Goal: Task Accomplishment & Management: Manage account settings

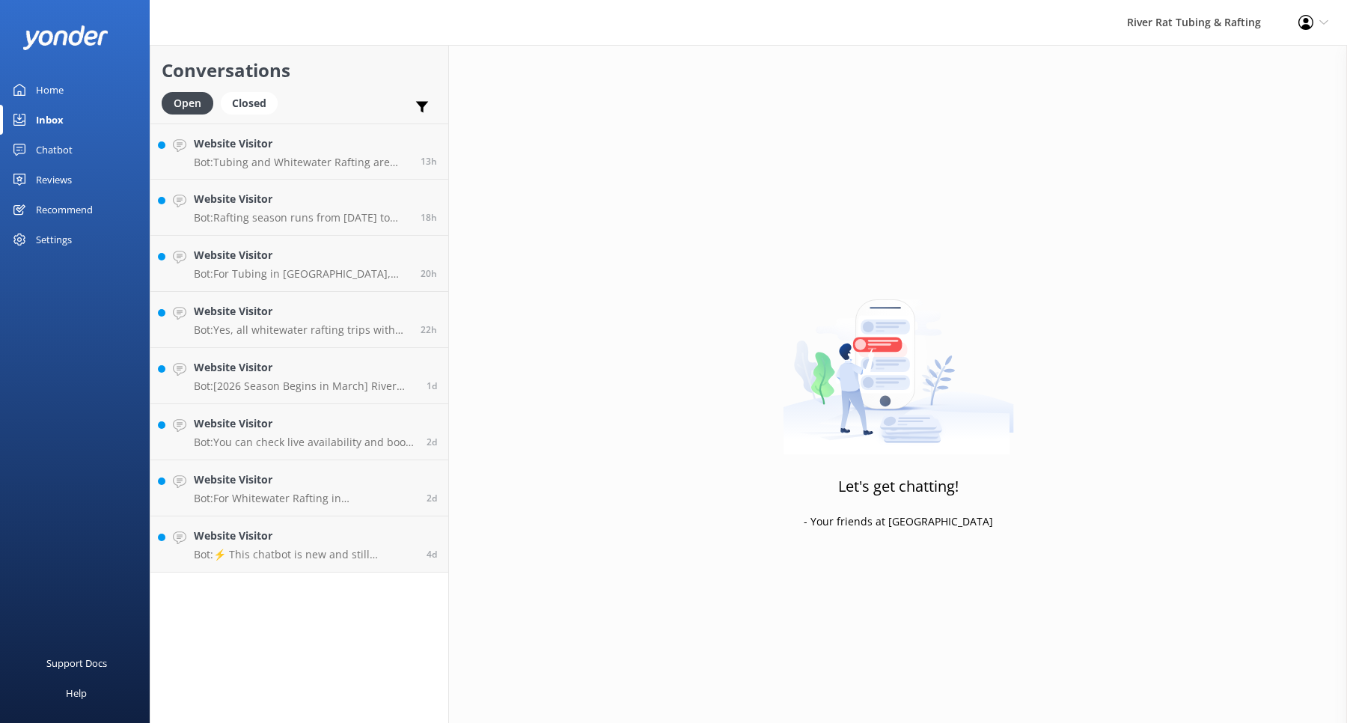
click at [46, 147] on div "Chatbot" at bounding box center [54, 150] width 37 height 30
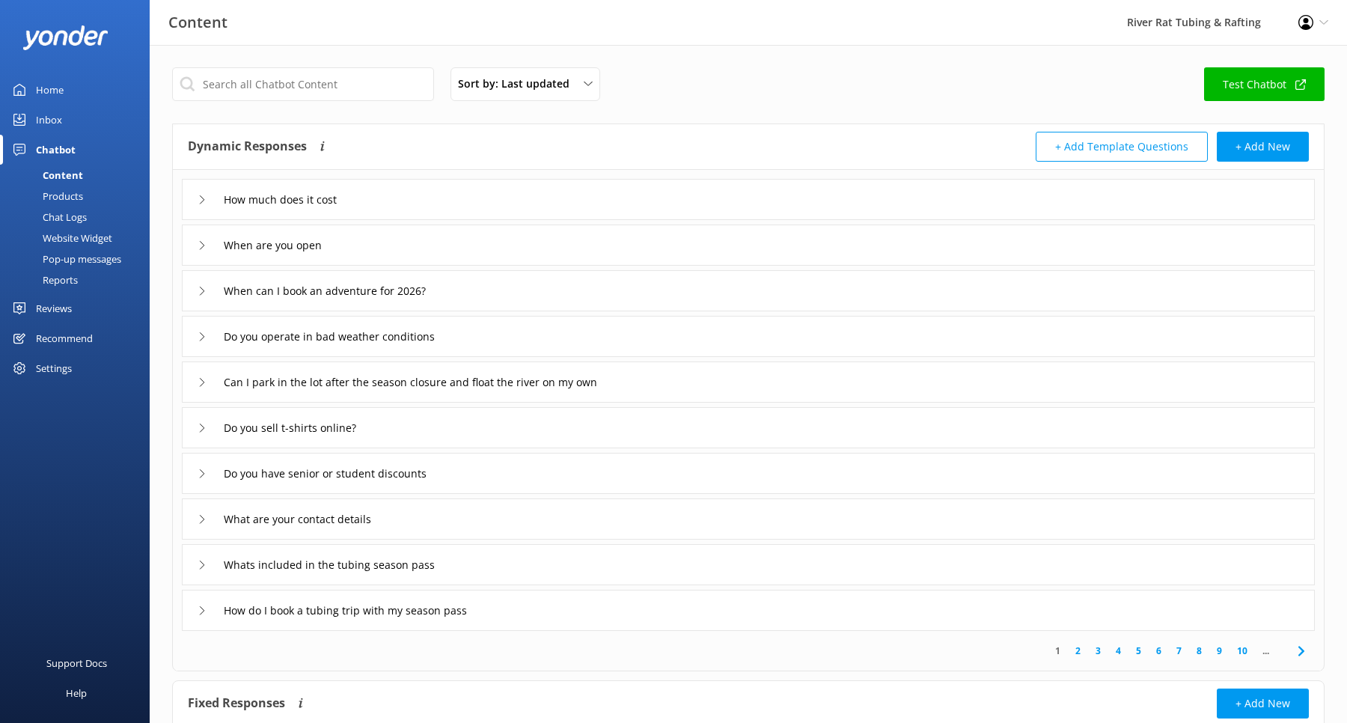
click at [67, 257] on div "Pop-up messages" at bounding box center [65, 258] width 112 height 21
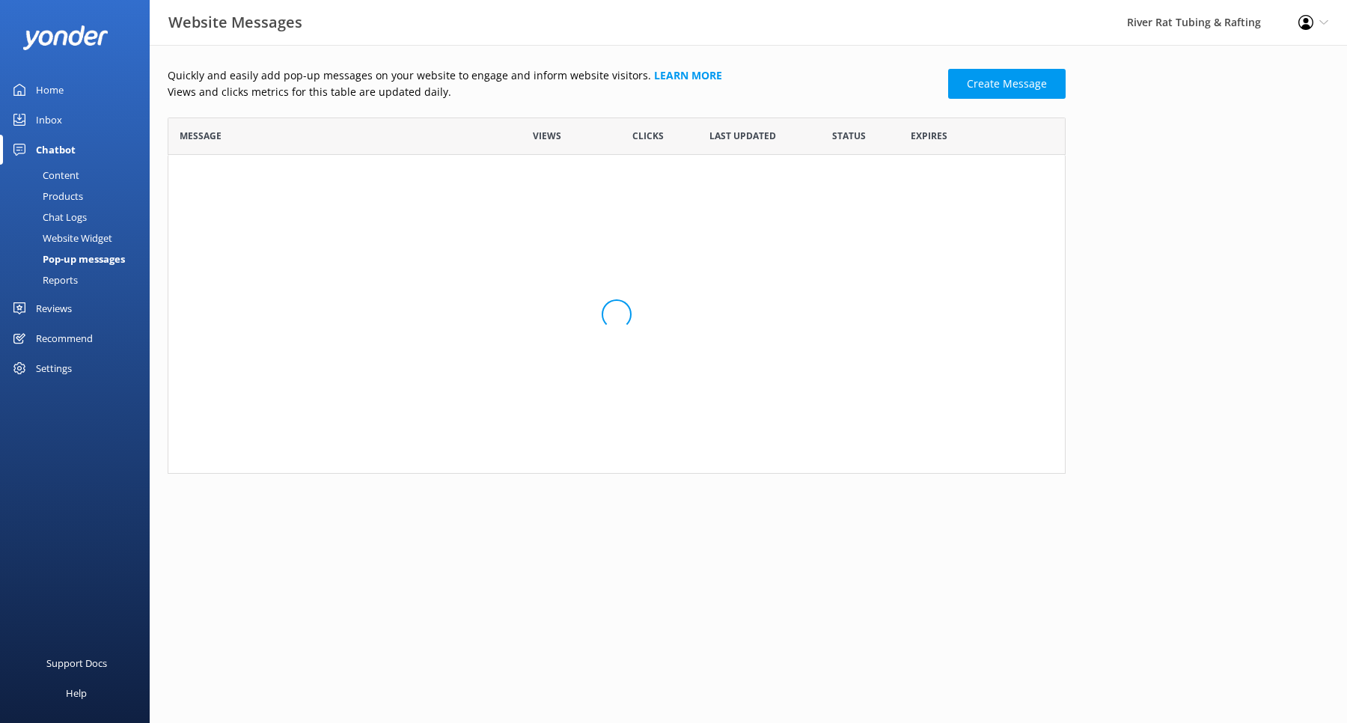
scroll to position [355, 898]
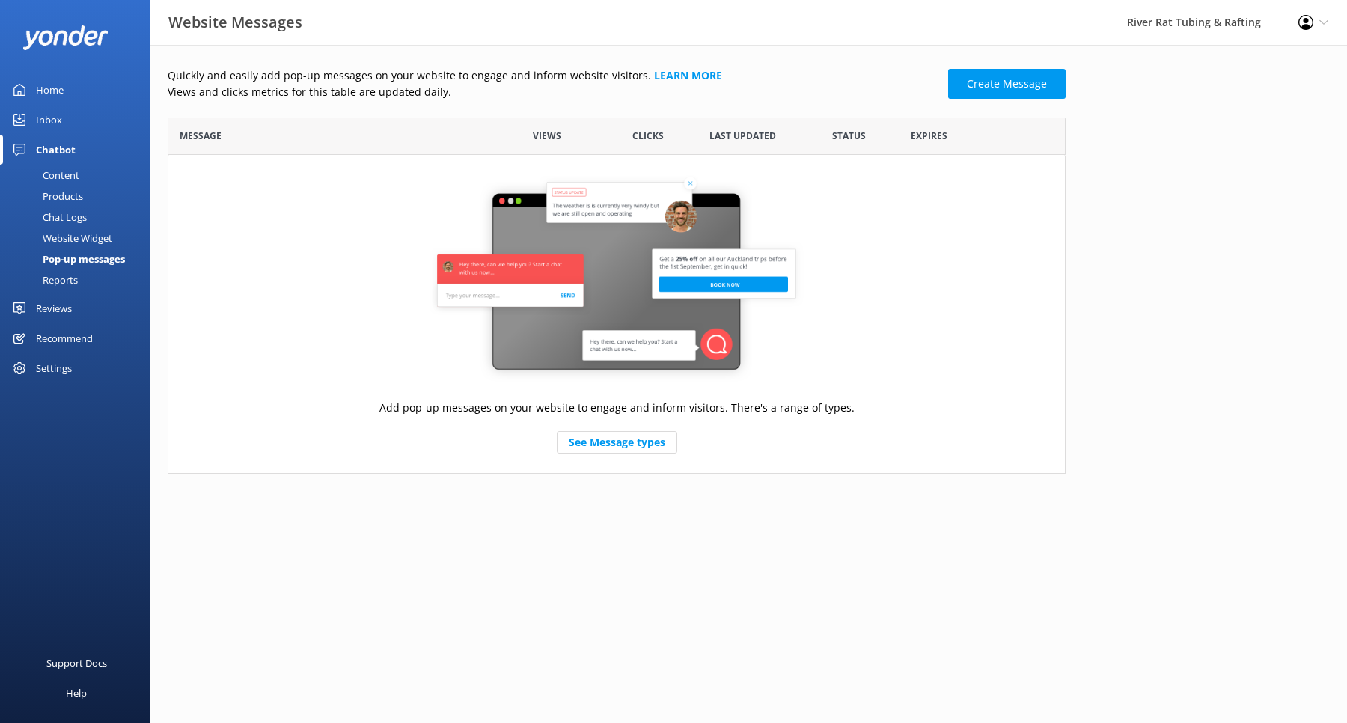
click at [68, 242] on div "Website Widget" at bounding box center [60, 238] width 103 height 21
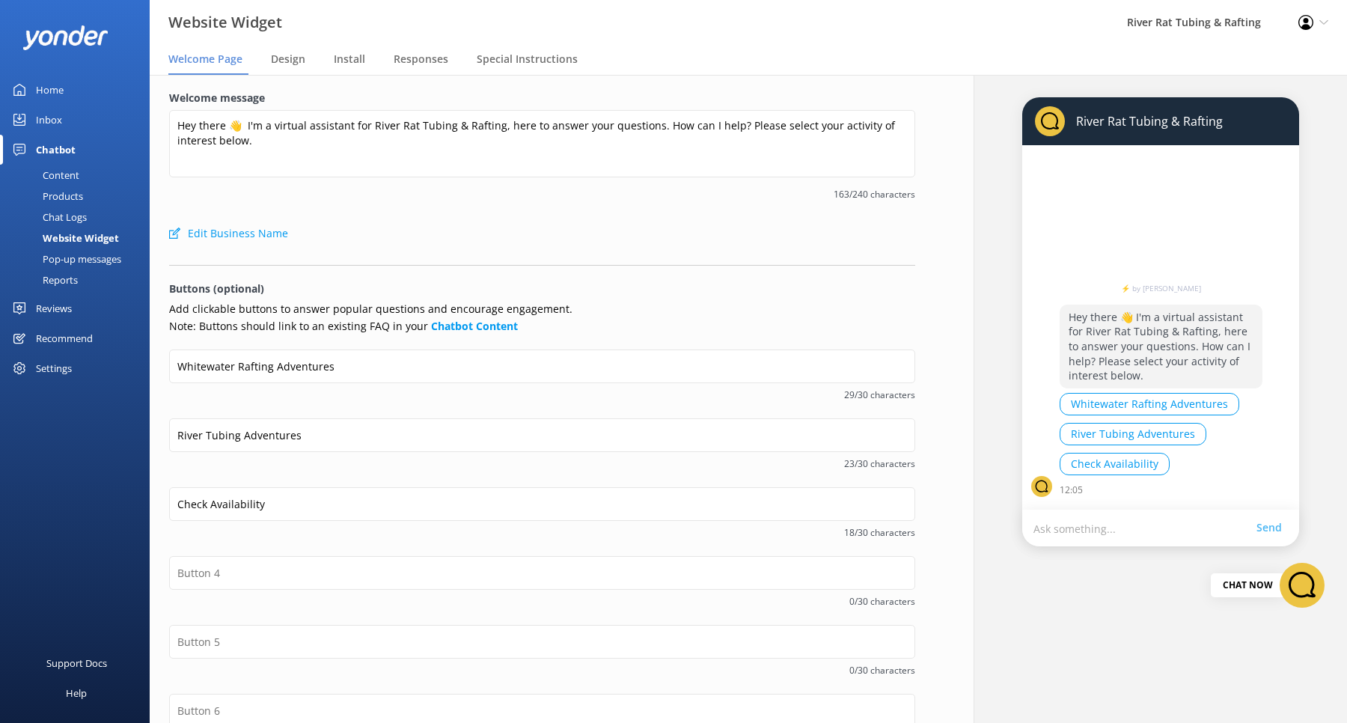
click at [67, 218] on div "Chat Logs" at bounding box center [48, 217] width 78 height 21
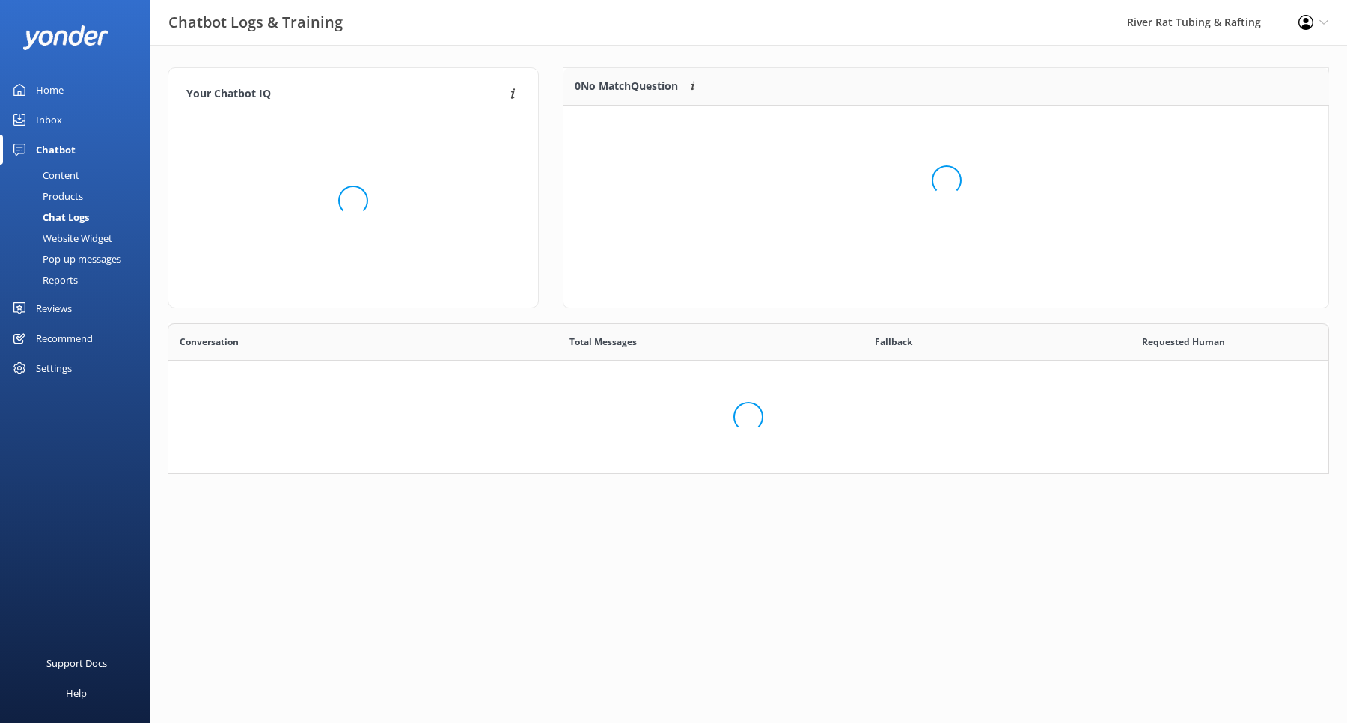
scroll to position [150, 1161]
click at [69, 239] on div "Website Widget" at bounding box center [60, 238] width 103 height 21
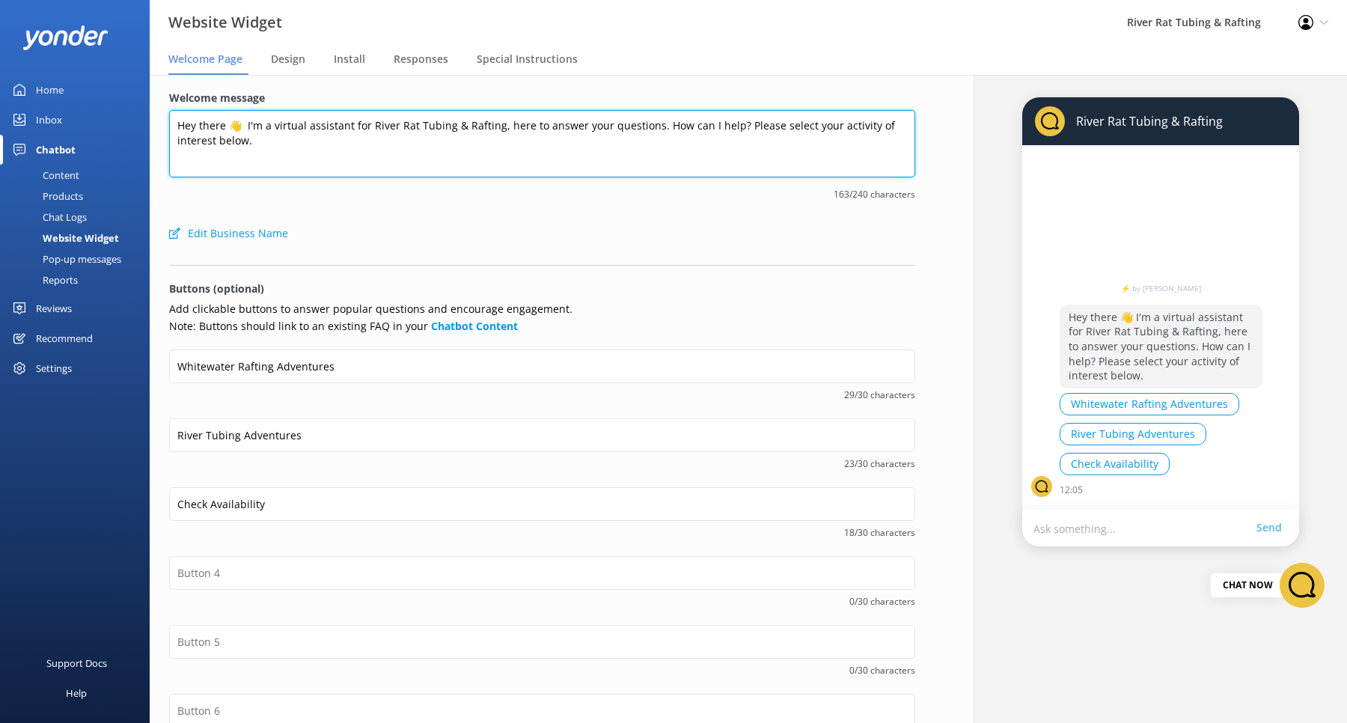
click at [284, 144] on textarea "Hey there 👋 I'm a virtual assistant for River Rat Tubing & Rafting, here to ans…" at bounding box center [542, 143] width 746 height 67
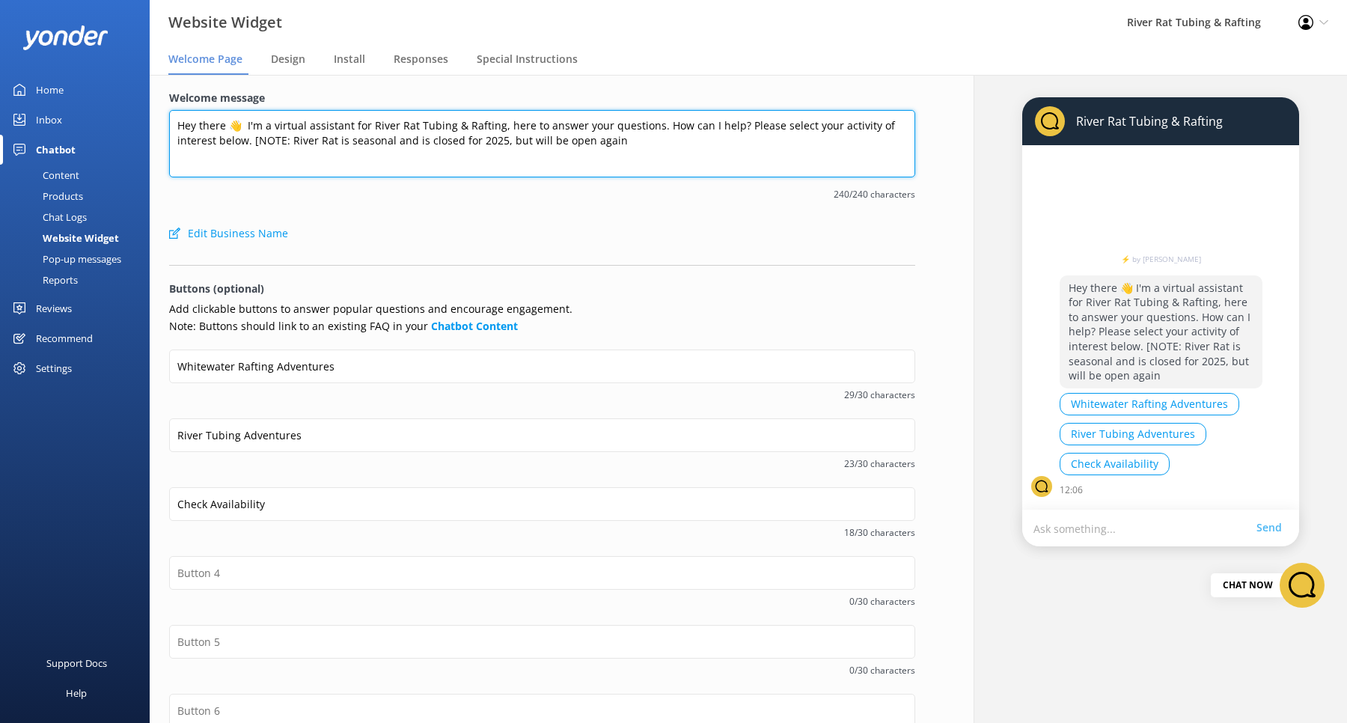
drag, startPoint x: 613, startPoint y: 142, endPoint x: 495, endPoint y: 141, distance: 117.5
click at [495, 141] on textarea "Hey there 👋 I'm a virtual assistant for River Rat Tubing & Rafting, here to ans…" at bounding box center [542, 143] width 746 height 67
click at [412, 141] on textarea "Hey there 👋 I'm a virtual assistant for River Rat Tubing & Rafting, here to ans…" at bounding box center [542, 143] width 746 height 67
click at [573, 140] on textarea "Hey there 👋 I'm a virtual assistant for River Rat Tubing & Rafting, here to ans…" at bounding box center [542, 143] width 746 height 67
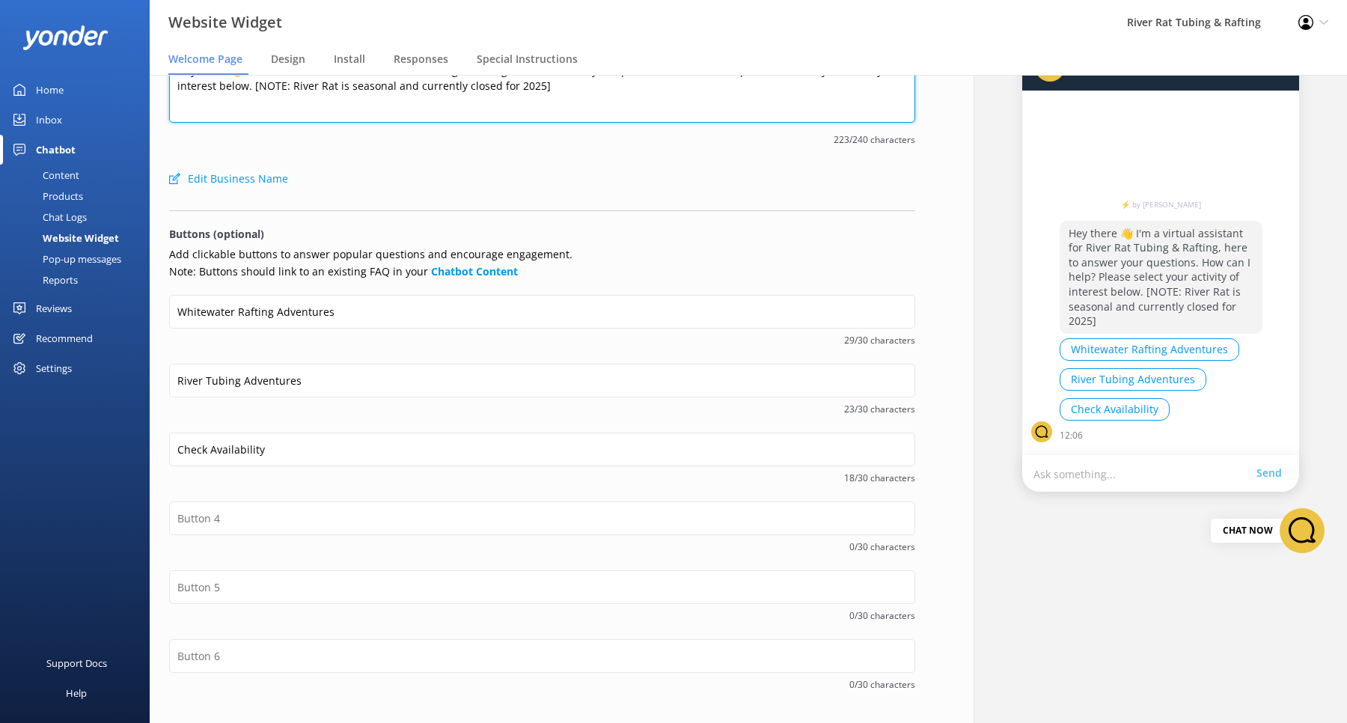
scroll to position [106, 0]
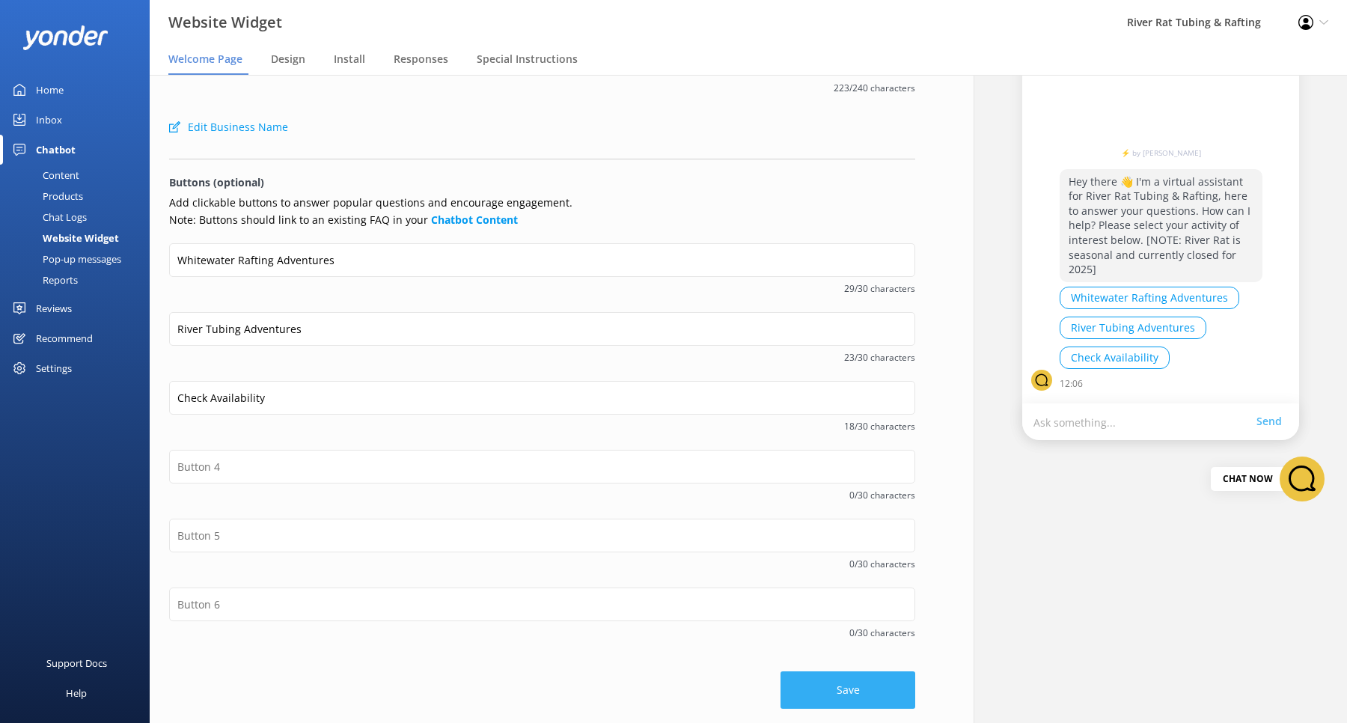
click at [869, 694] on button "Save" at bounding box center [848, 689] width 135 height 37
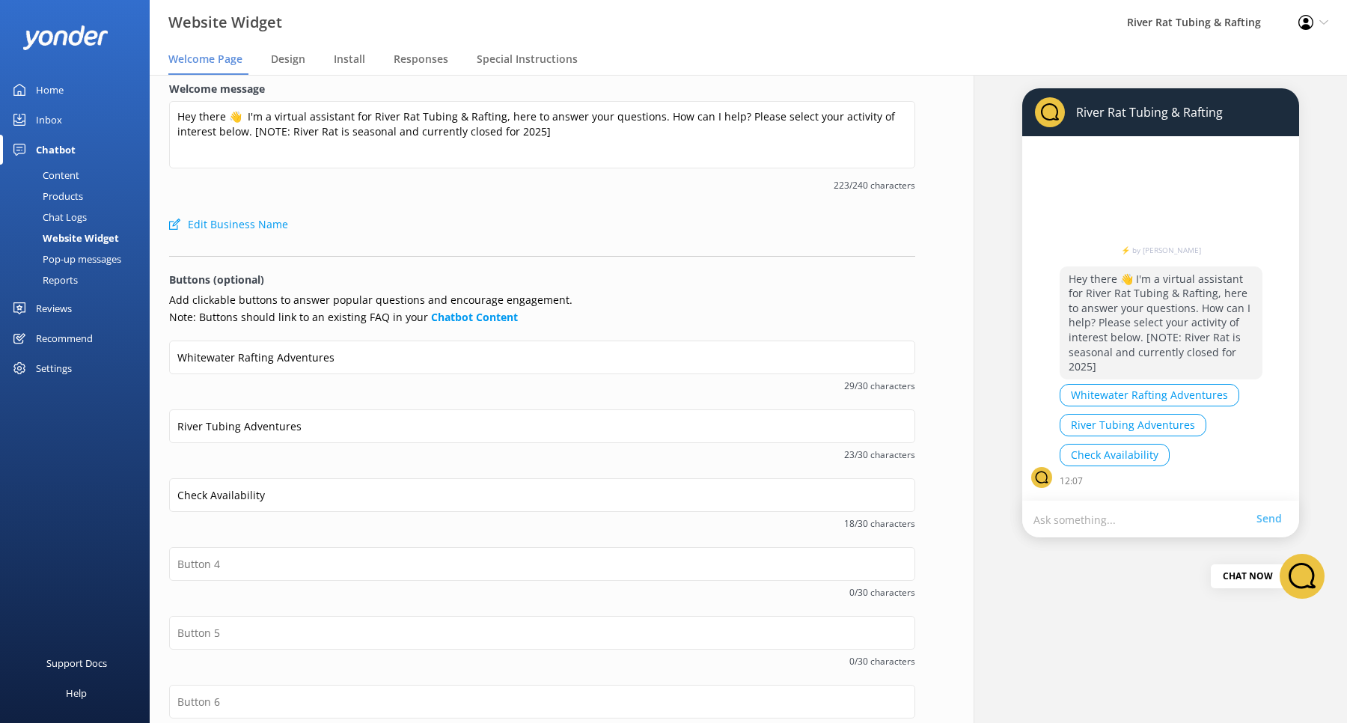
scroll to position [0, 0]
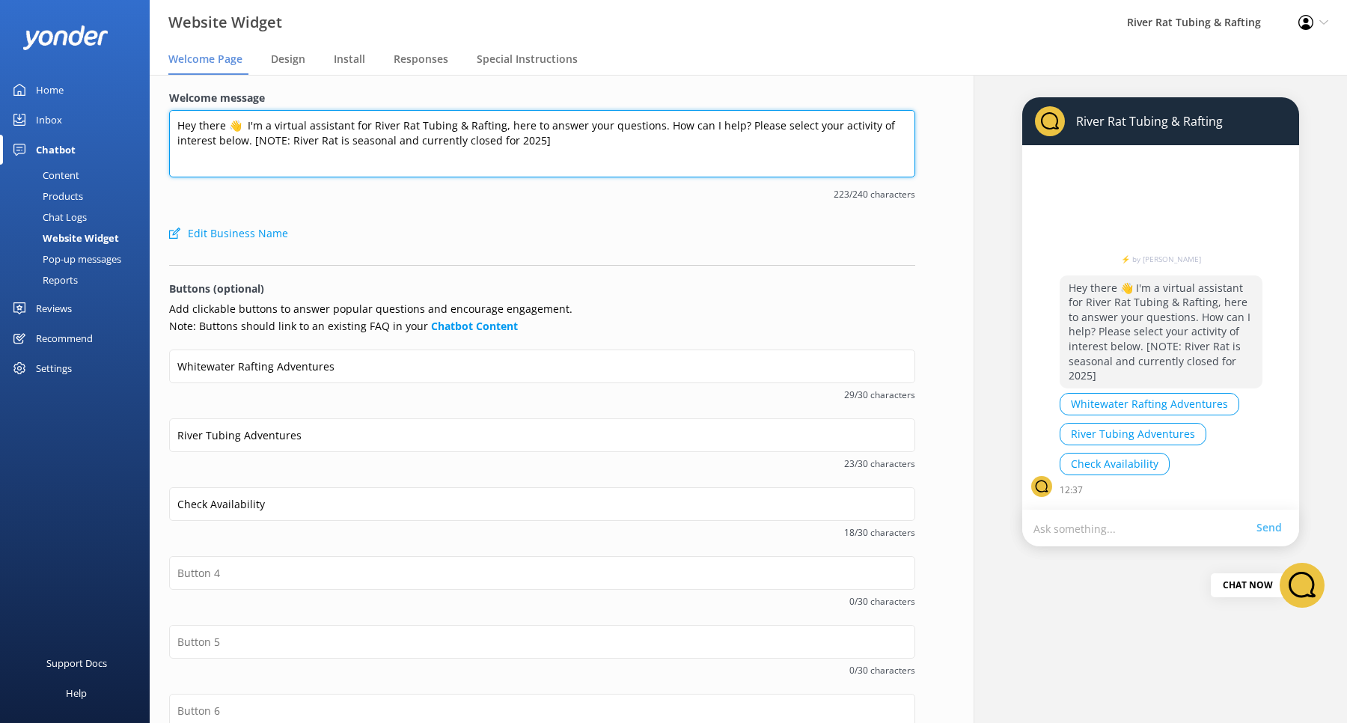
click at [256, 141] on textarea "Hey there 👋 I'm a virtual assistant for River Rat Tubing & Rafting, here to ans…" at bounding box center [542, 143] width 746 height 67
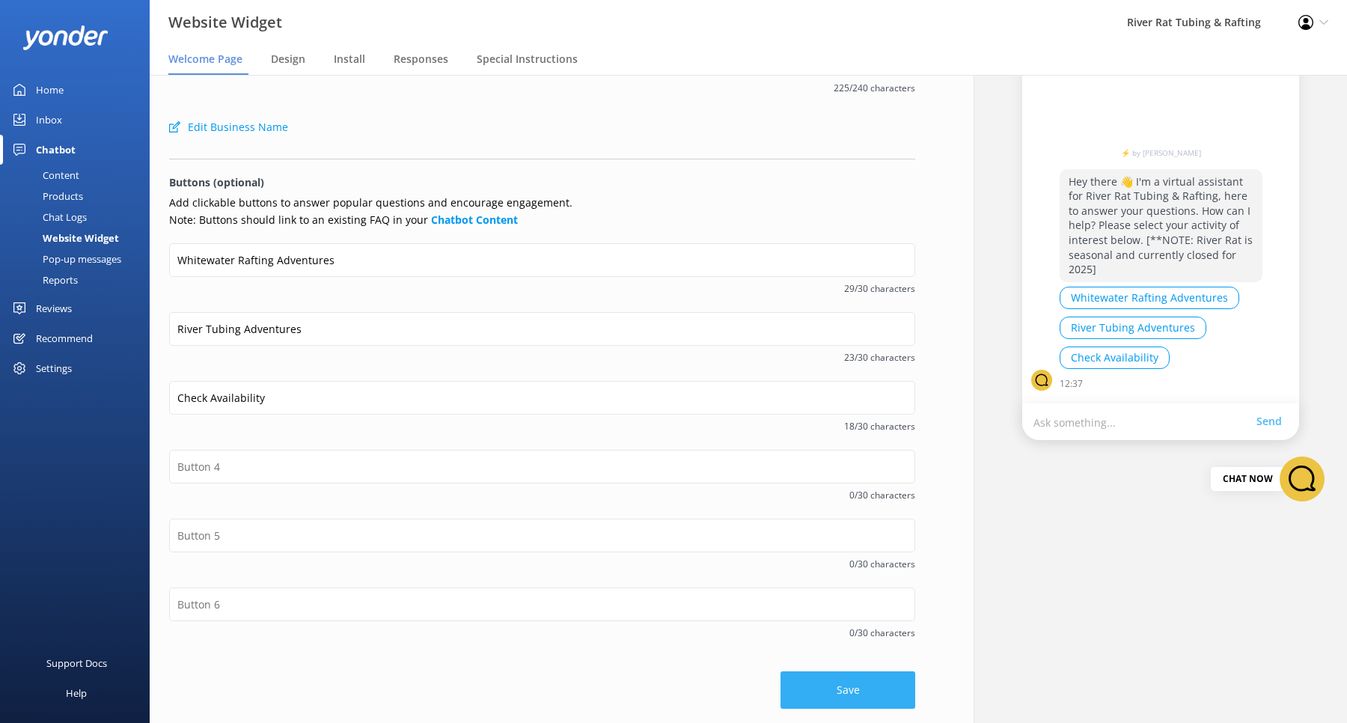
type textarea "Hey there 👋 I'm a virtual assistant for River Rat Tubing & Rafting, here to ans…"
click at [840, 691] on button "Save" at bounding box center [848, 689] width 135 height 37
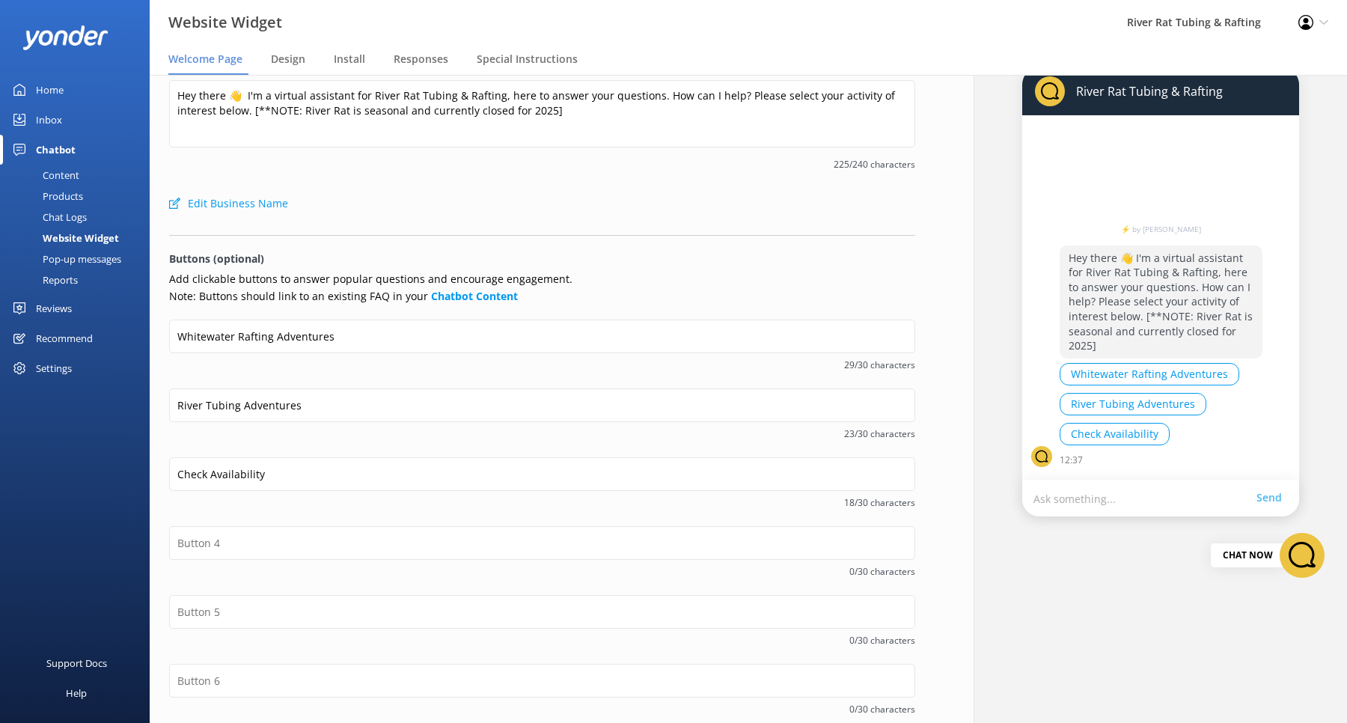
scroll to position [0, 0]
